Goal: Find specific page/section: Find specific page/section

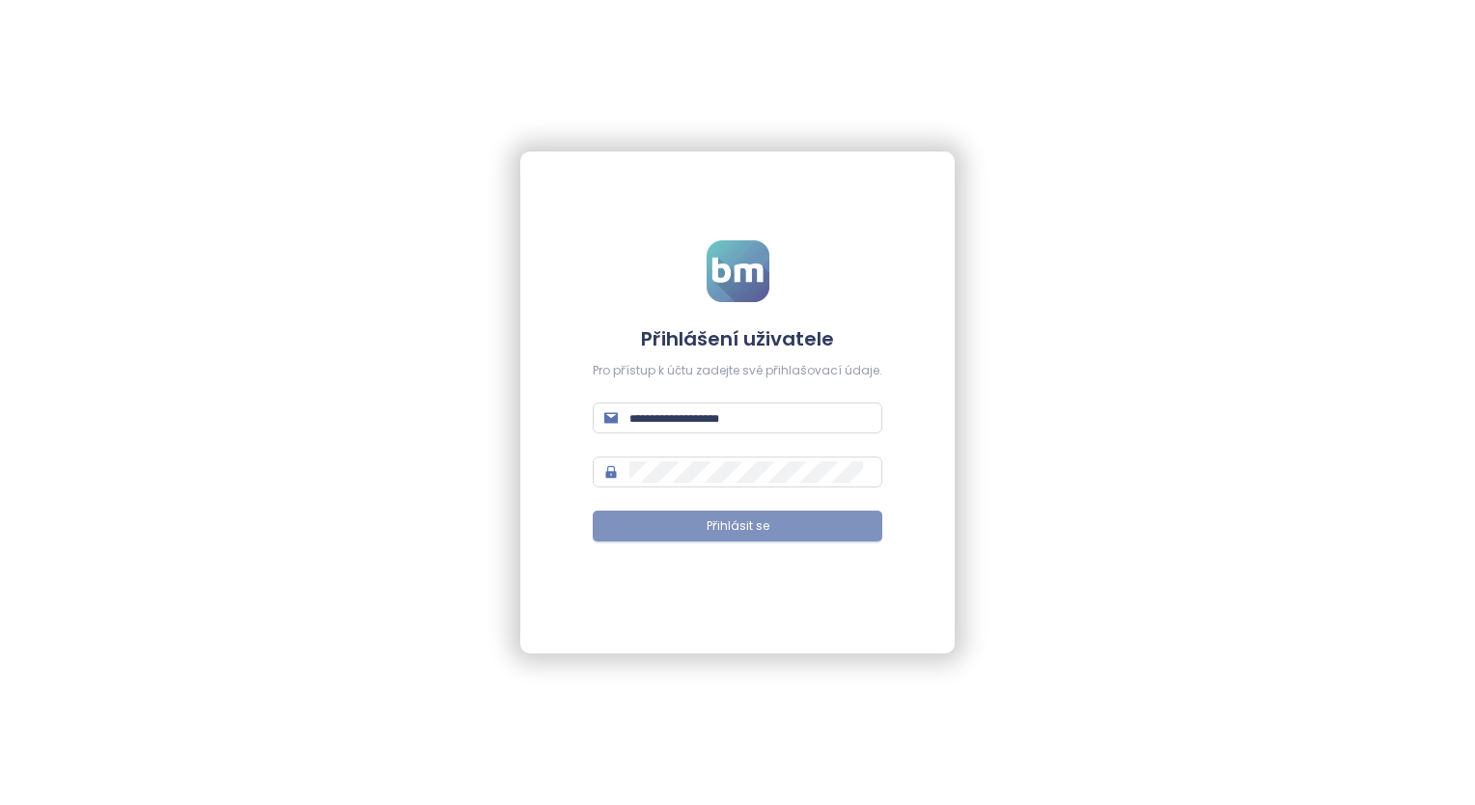
type input "**********"
click at [710, 527] on span "Přihlásit se" at bounding box center [738, 526] width 63 height 18
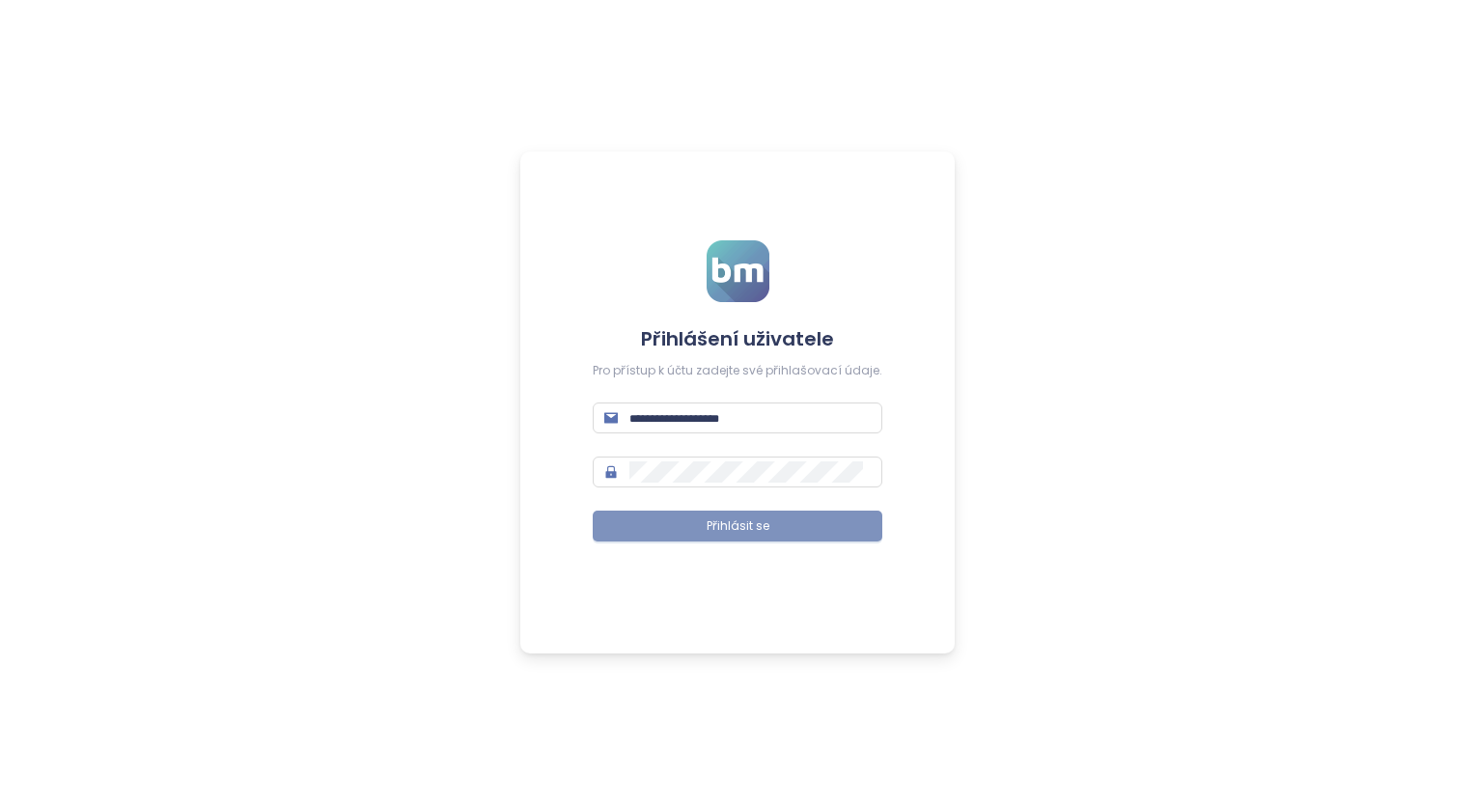
type input "**********"
click at [718, 532] on span "Přihlásit se" at bounding box center [738, 526] width 63 height 18
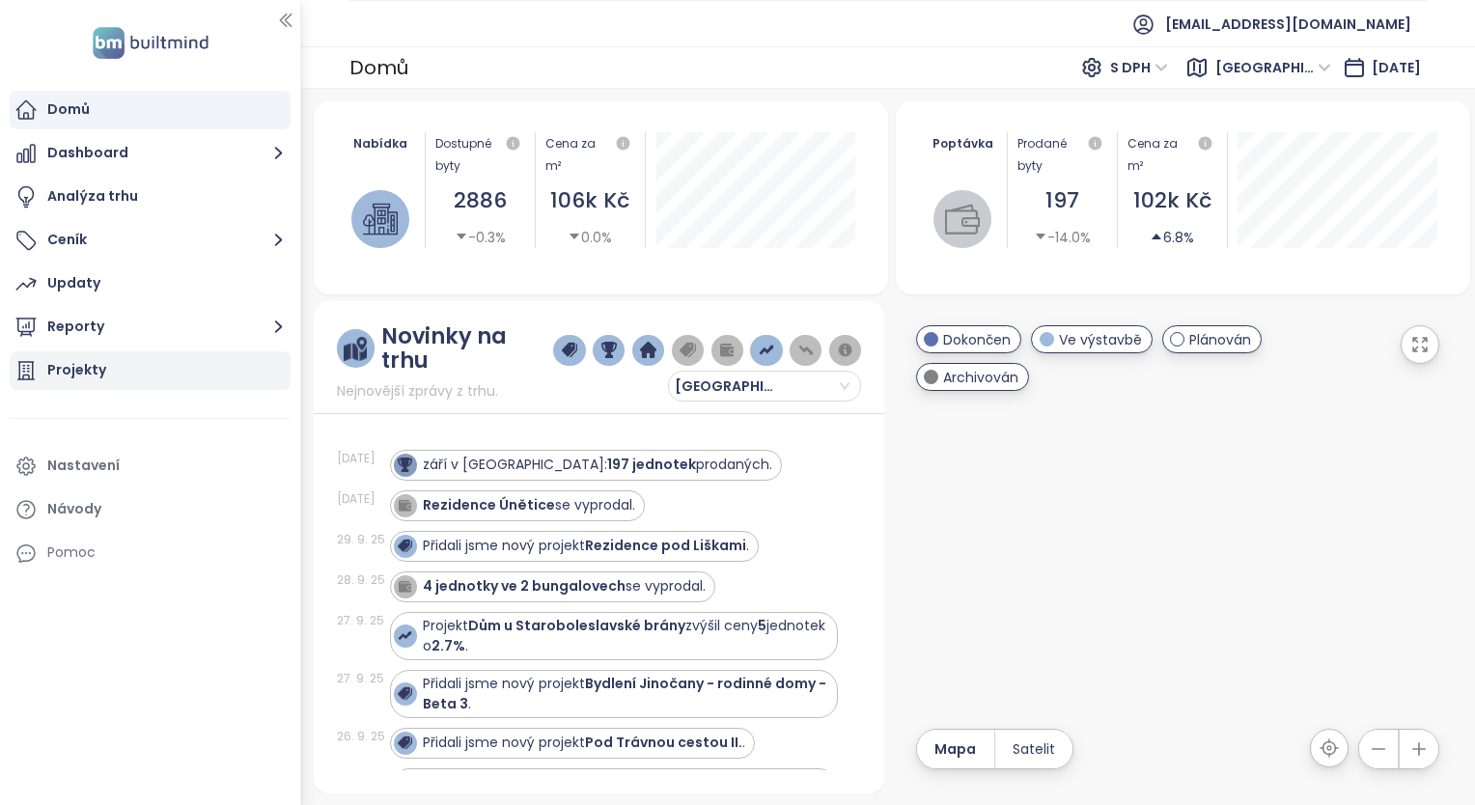
click at [91, 373] on div "Projekty" at bounding box center [76, 370] width 59 height 24
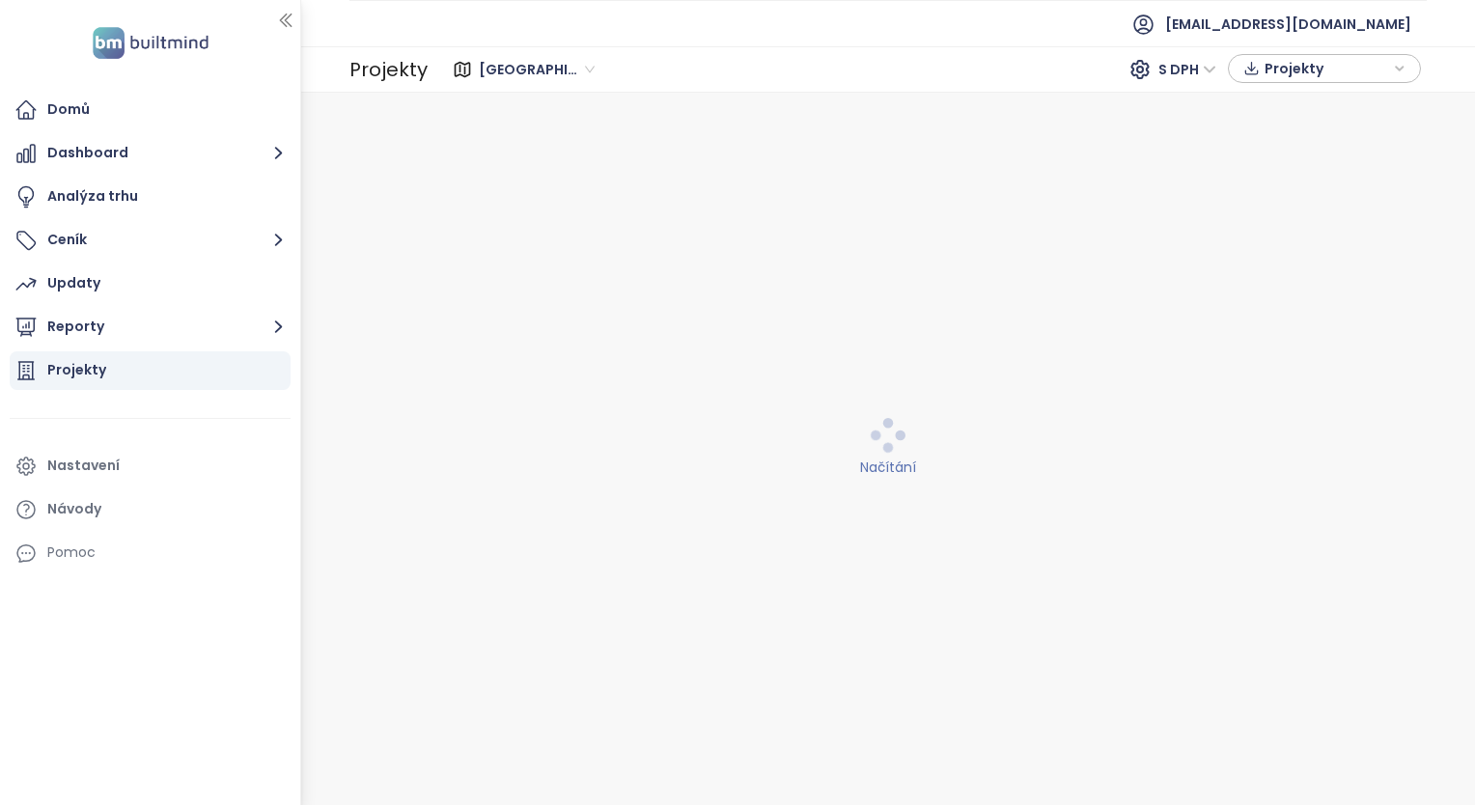
click at [582, 70] on span "Středočeský kraj" at bounding box center [537, 69] width 116 height 29
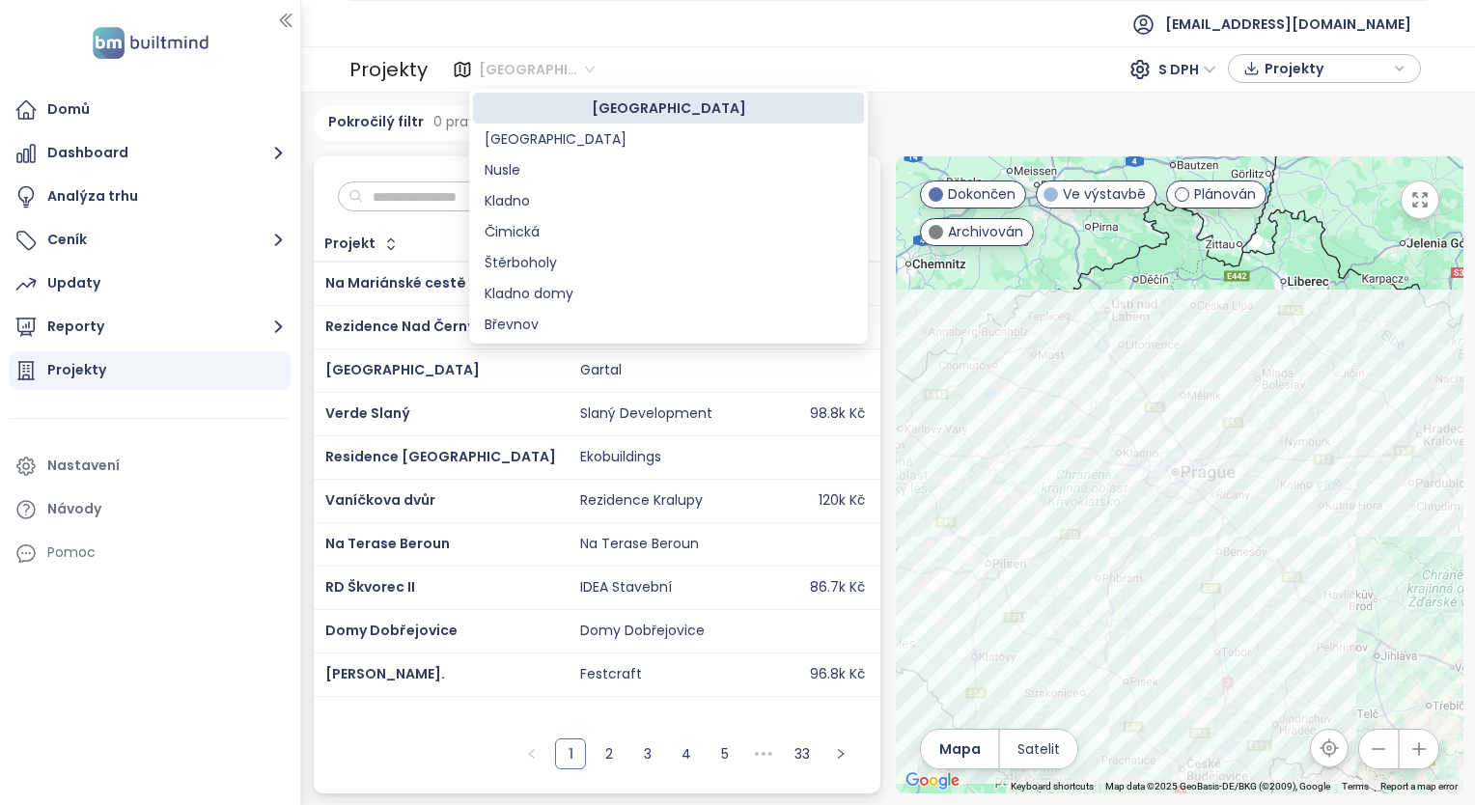
click at [707, 112] on div "Středočeský kraj" at bounding box center [669, 108] width 368 height 21
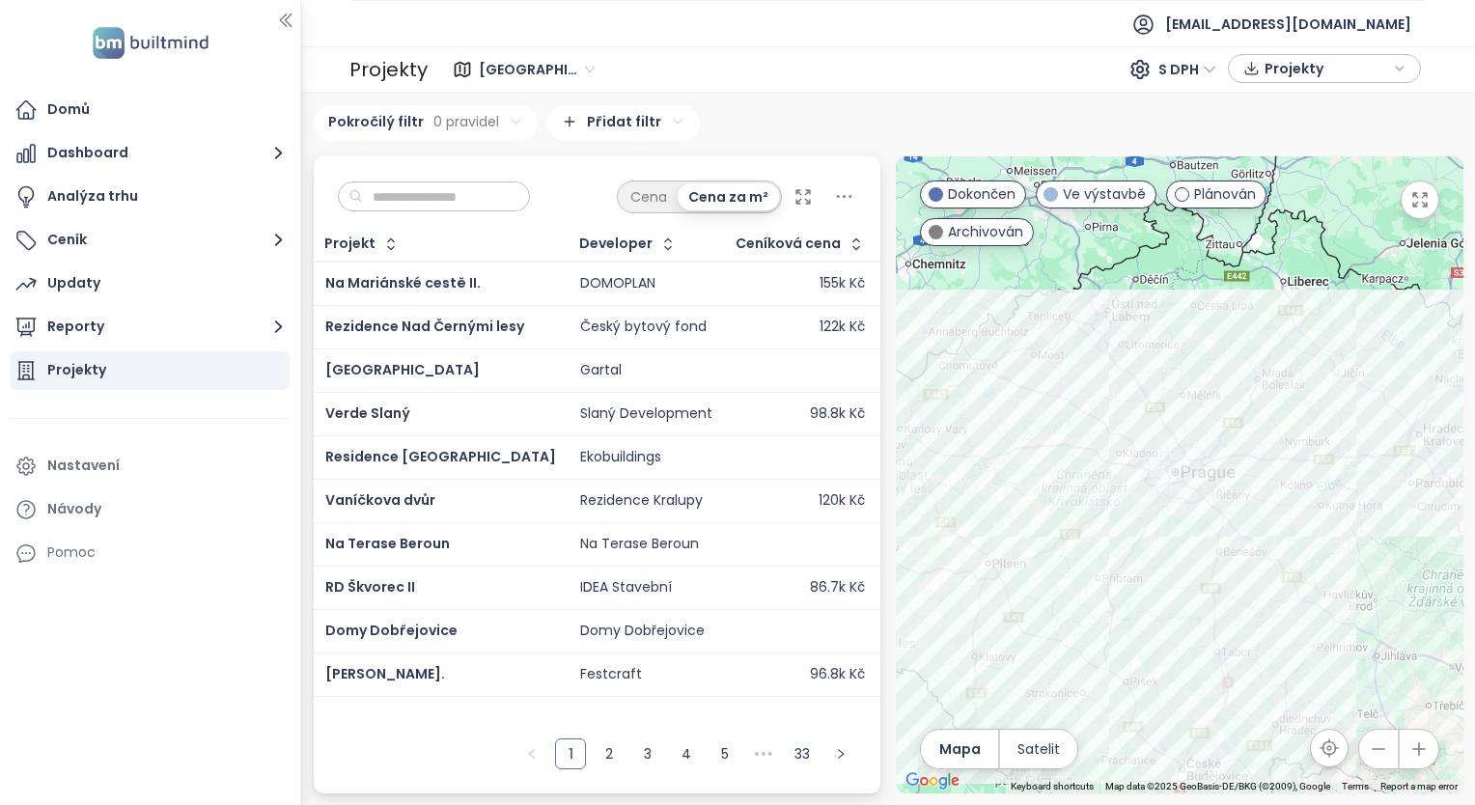
click at [456, 70] on icon at bounding box center [462, 69] width 19 height 31
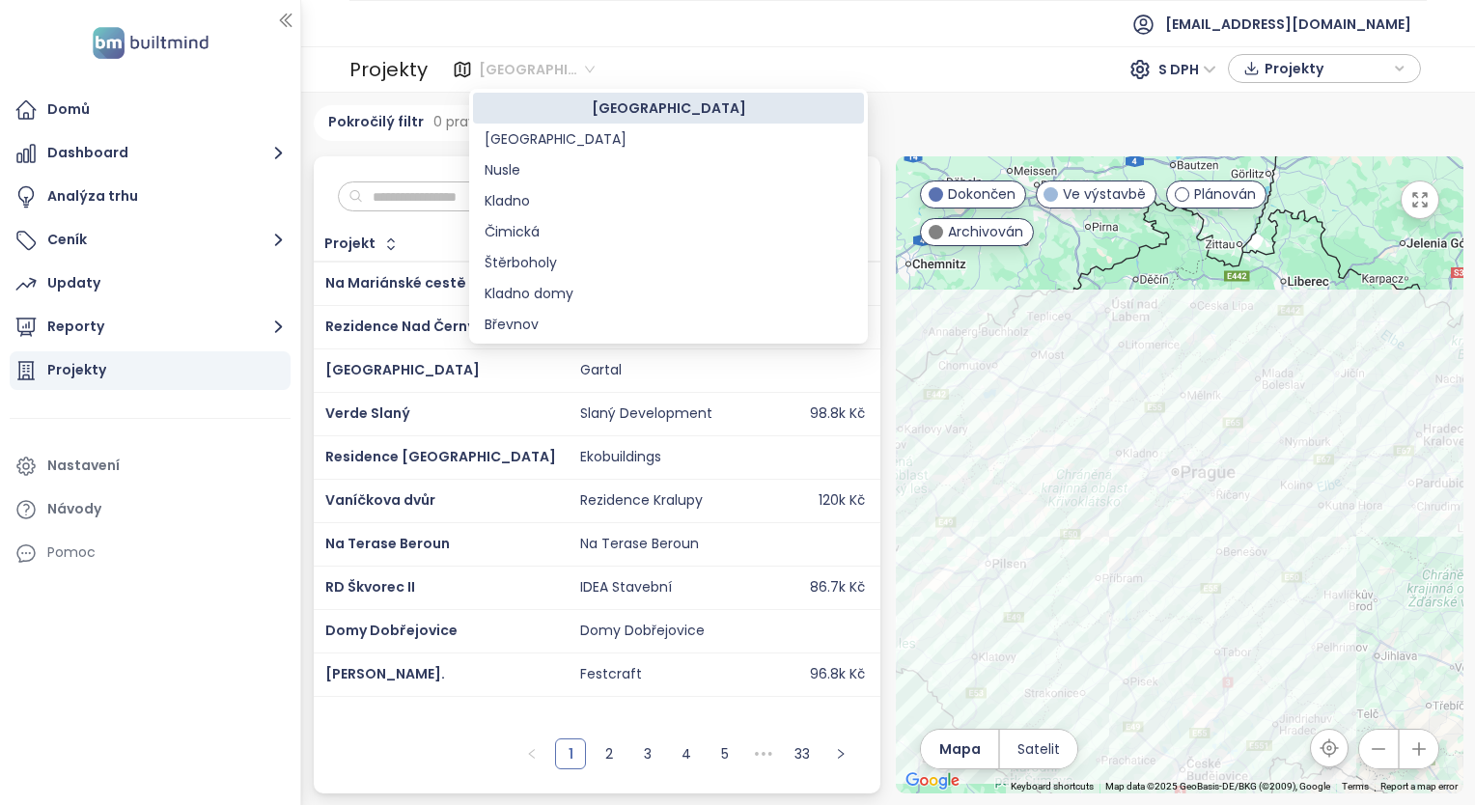
click at [591, 67] on span "Středočeský kraj" at bounding box center [537, 69] width 116 height 29
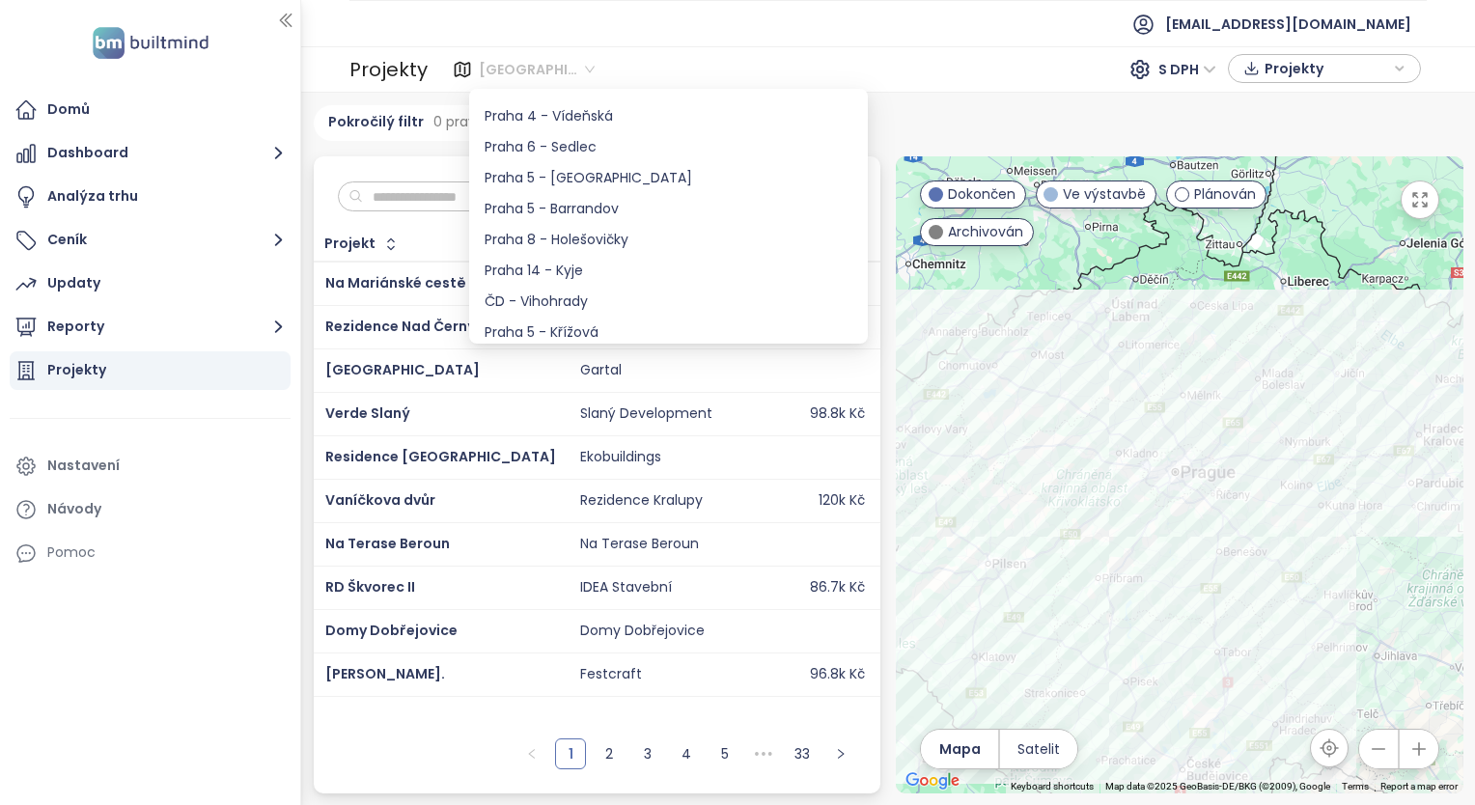
scroll to position [1730, 0]
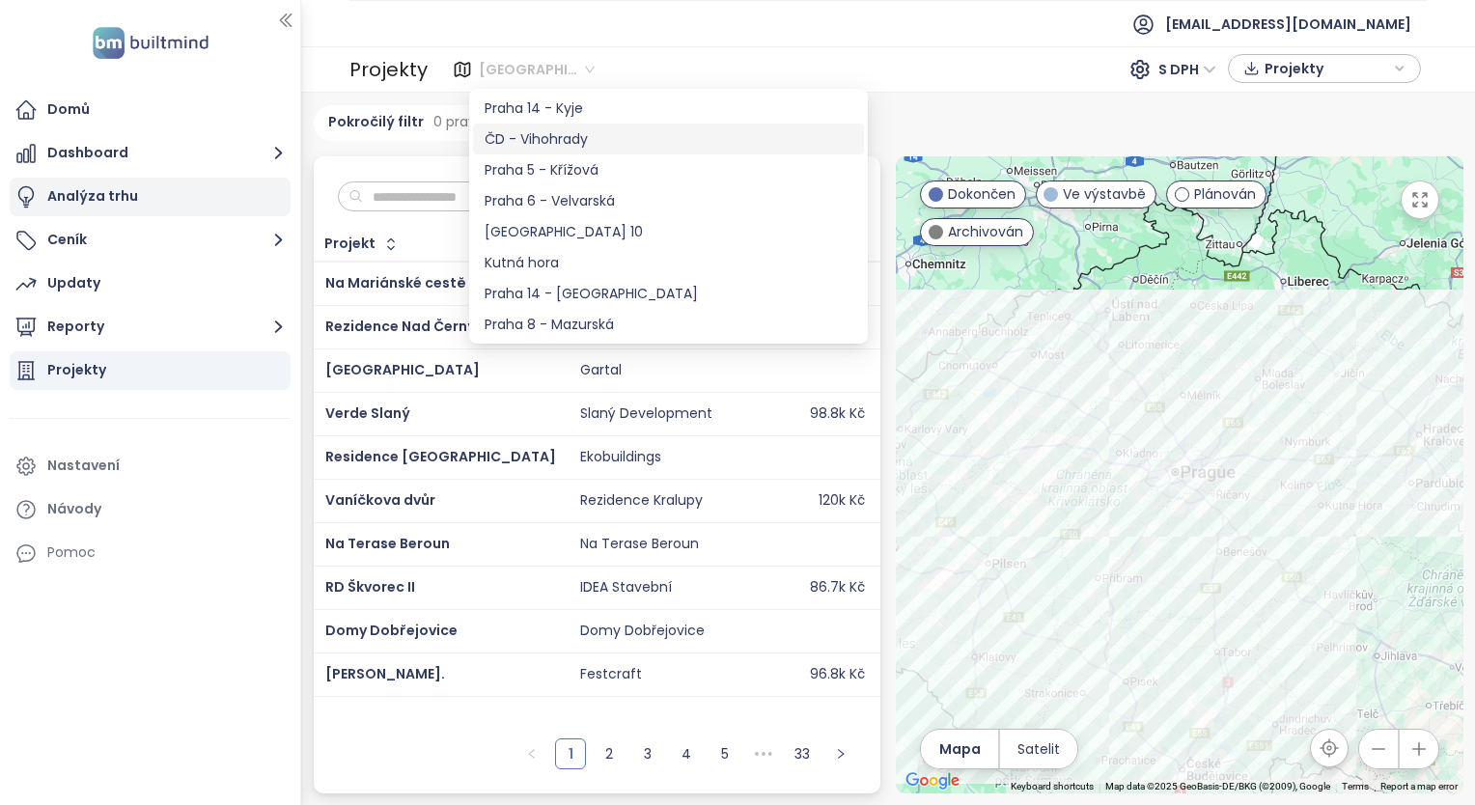
click at [109, 205] on div "Analýza trhu" at bounding box center [92, 196] width 91 height 24
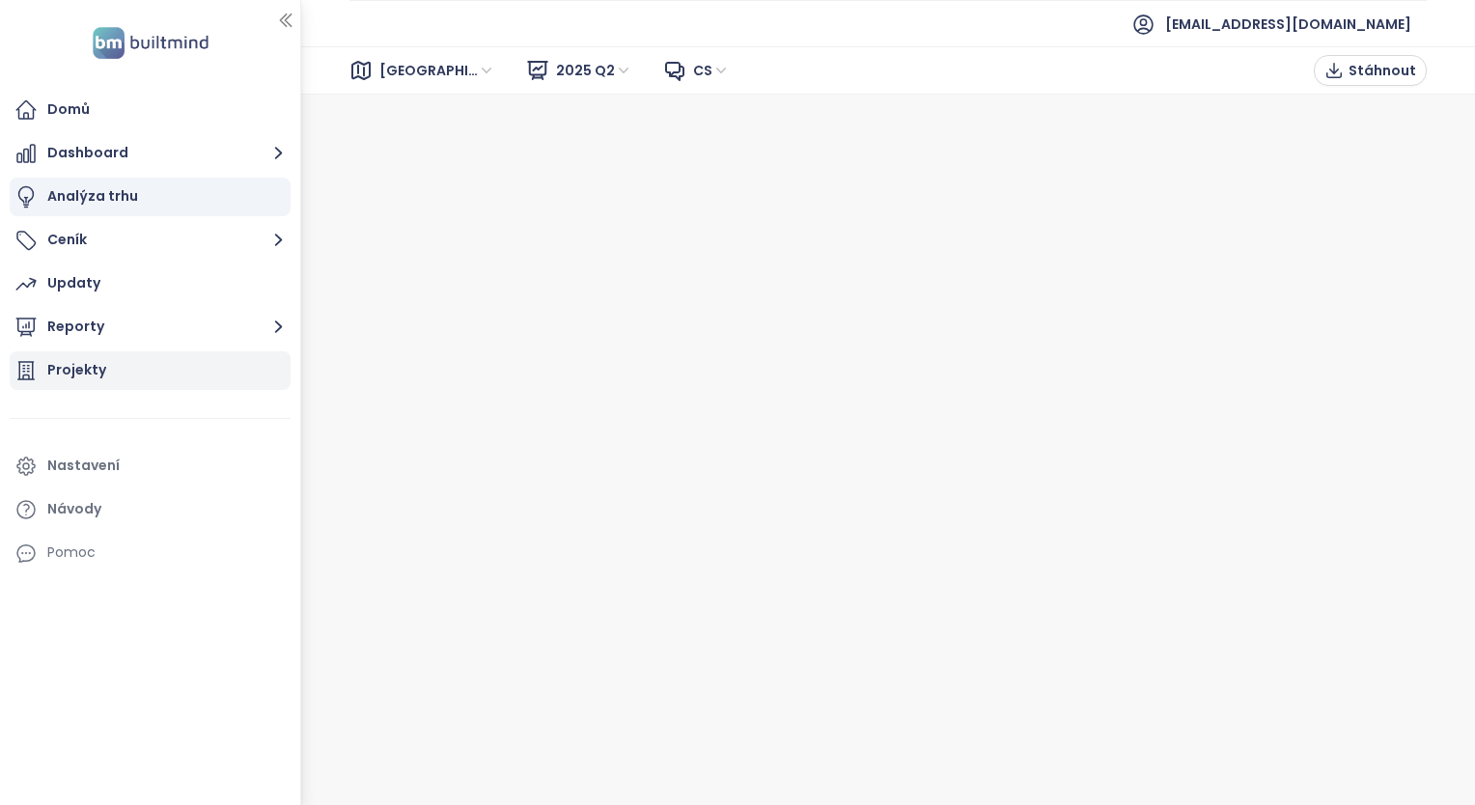
click at [111, 374] on div "Projekty" at bounding box center [150, 370] width 281 height 39
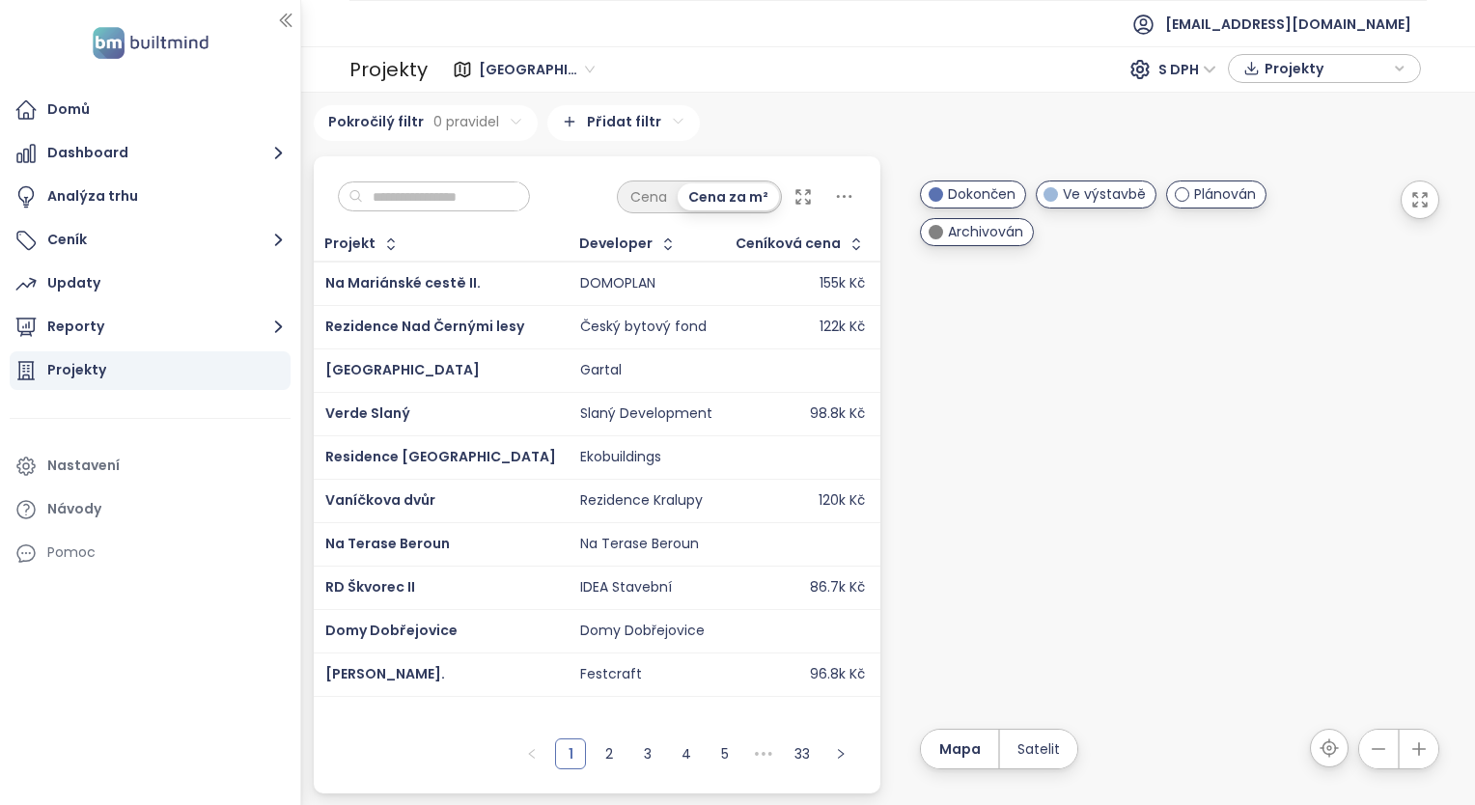
click at [457, 71] on icon at bounding box center [463, 70] width 14 height 14
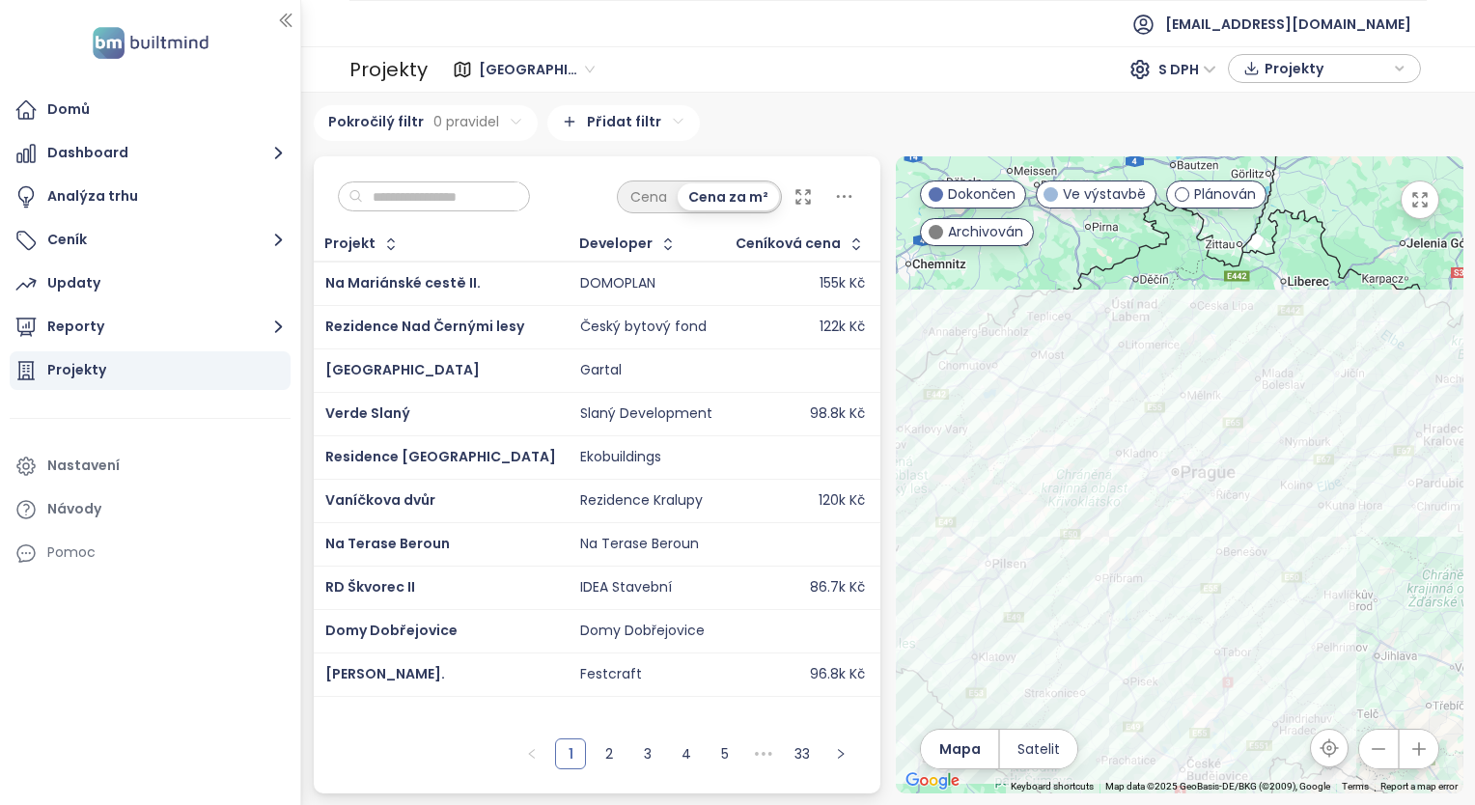
drag, startPoint x: 461, startPoint y: 71, endPoint x: 471, endPoint y: 68, distance: 11.3
click at [461, 70] on icon at bounding box center [462, 69] width 19 height 31
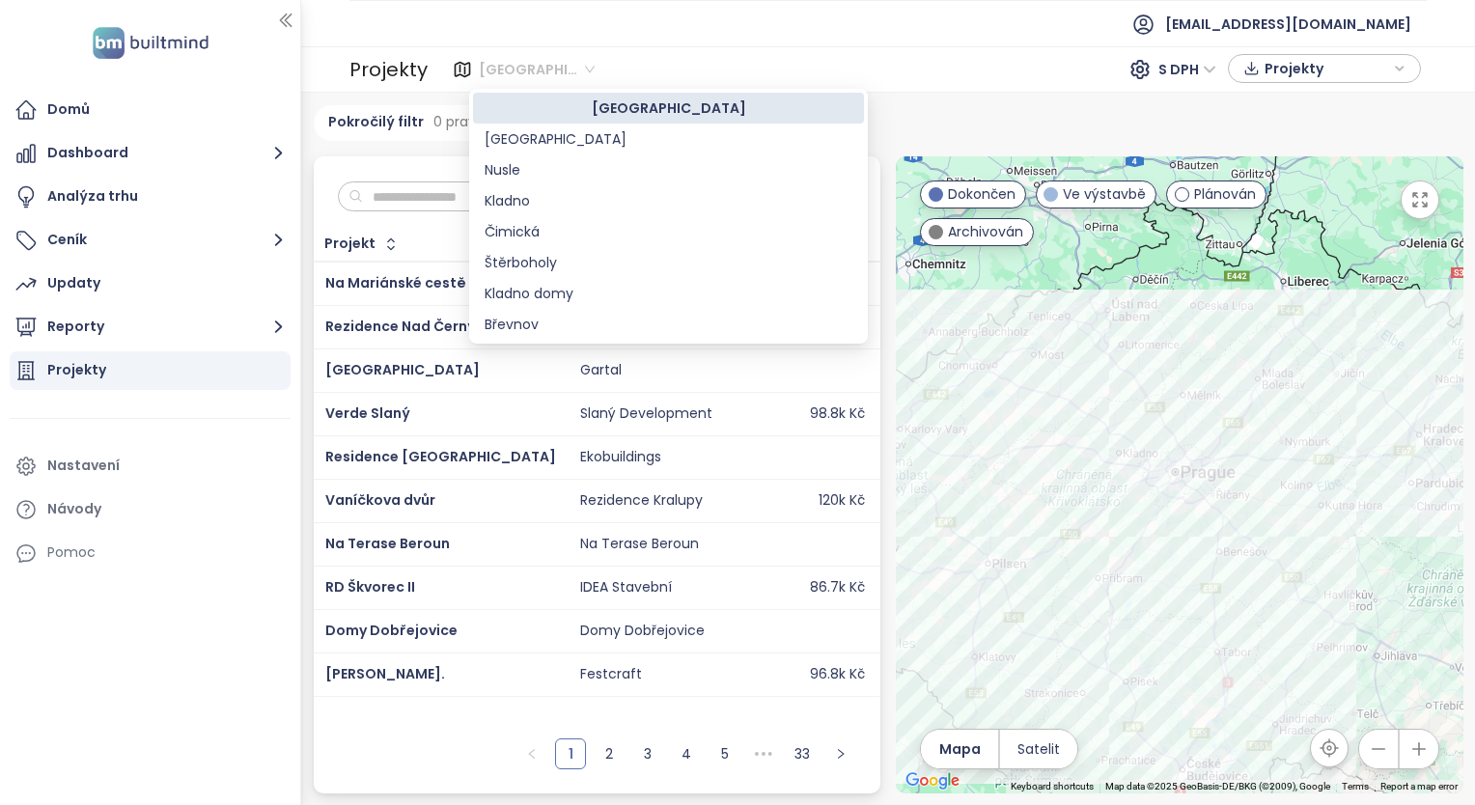
click at [513, 62] on span "Středočeský kraj" at bounding box center [537, 69] width 116 height 29
click at [657, 102] on div "Středočeský kraj" at bounding box center [669, 108] width 368 height 21
click at [520, 62] on span "Středočeský kraj" at bounding box center [537, 69] width 116 height 29
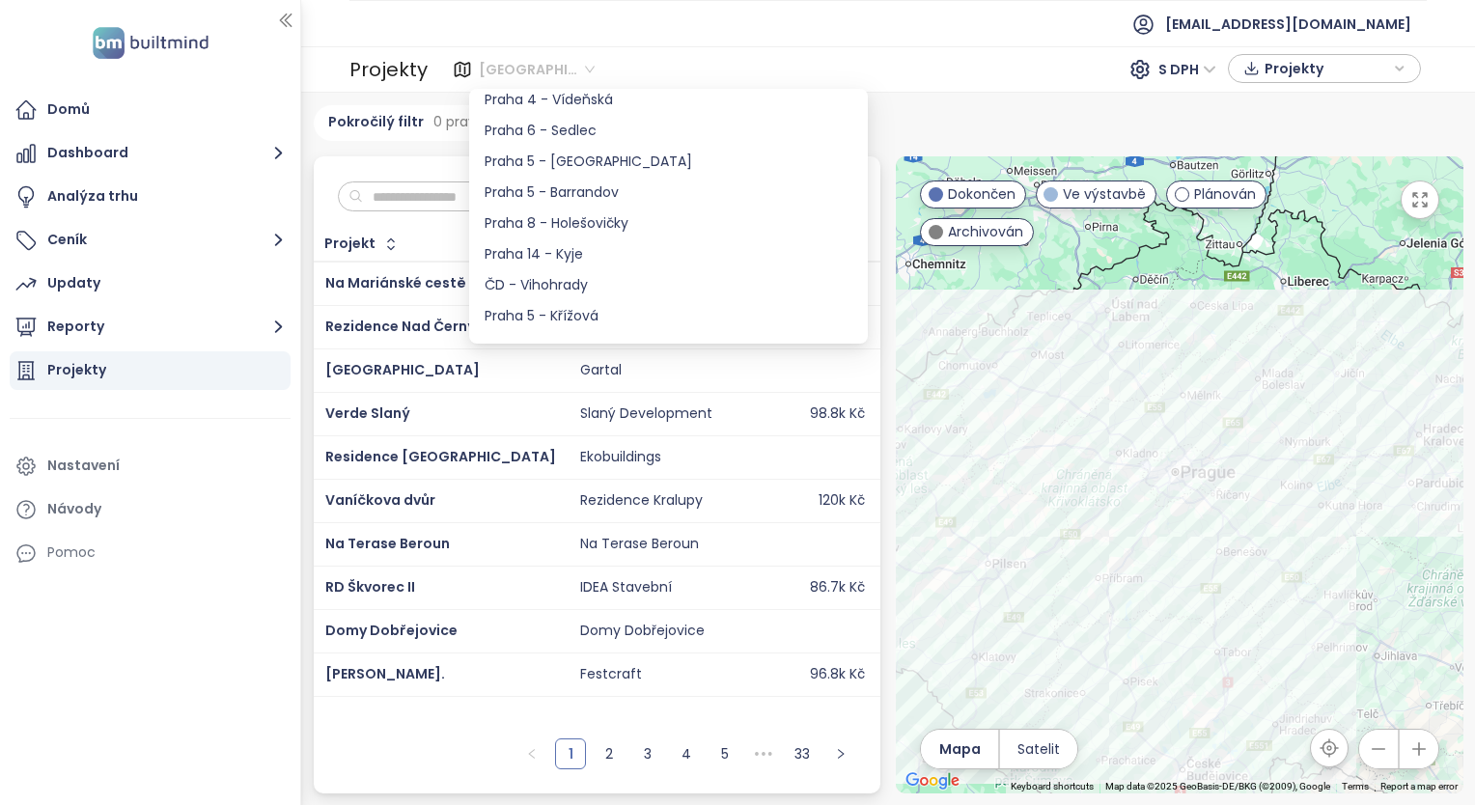
scroll to position [1730, 0]
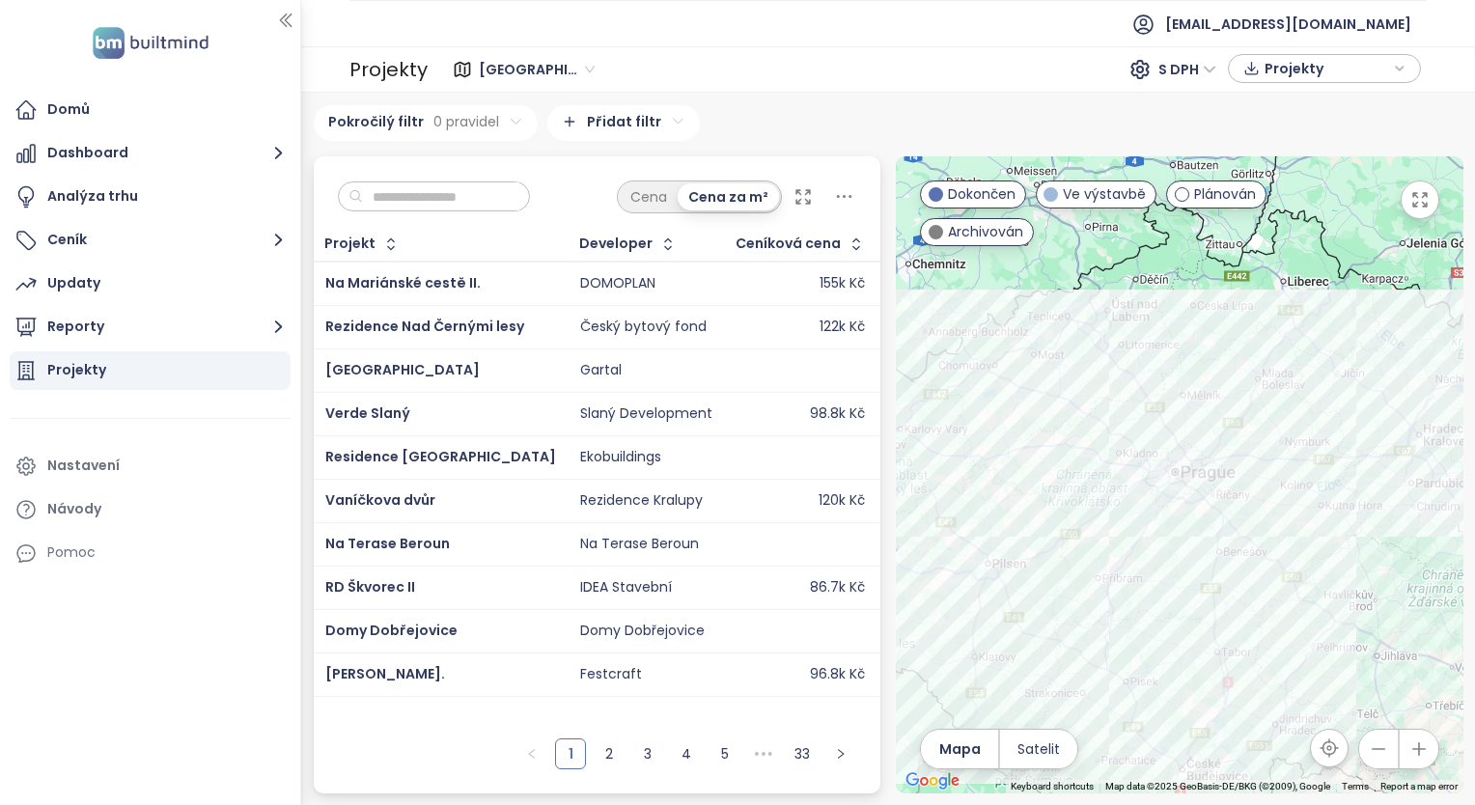
click at [790, 44] on ul "ikonix@ikonix.cz" at bounding box center [888, 23] width 1077 height 47
